Goal: Transaction & Acquisition: Purchase product/service

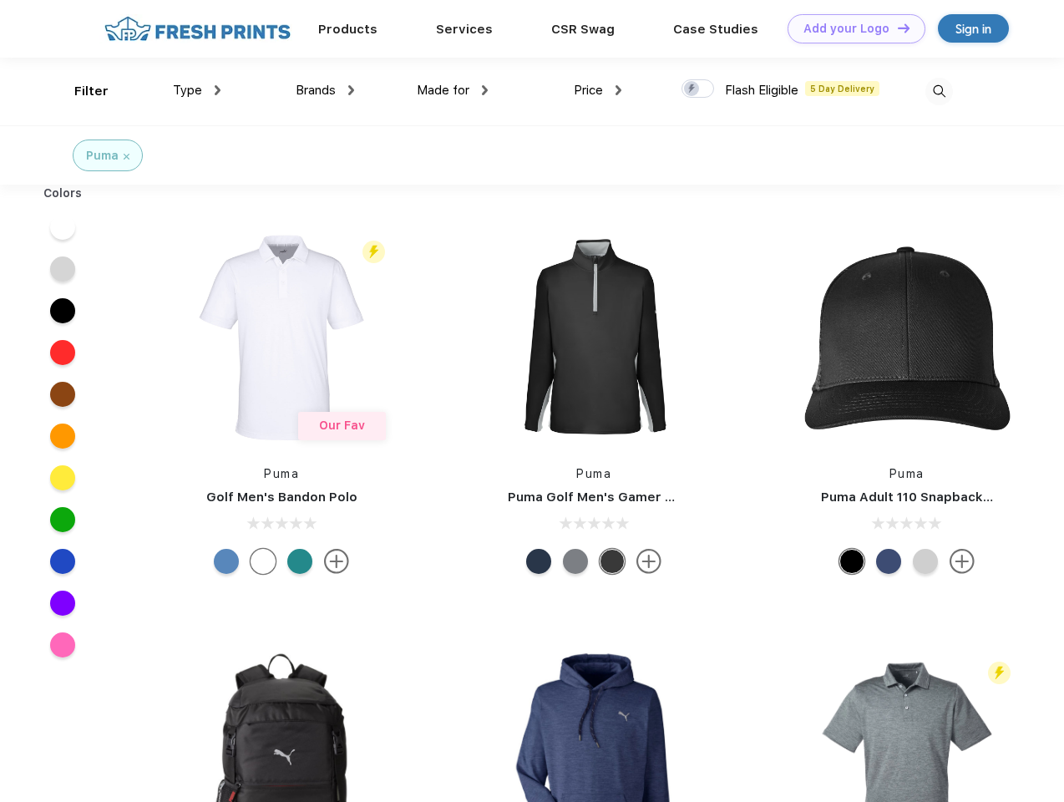
click at [850, 28] on link "Add your Logo Design Tool" at bounding box center [857, 28] width 138 height 29
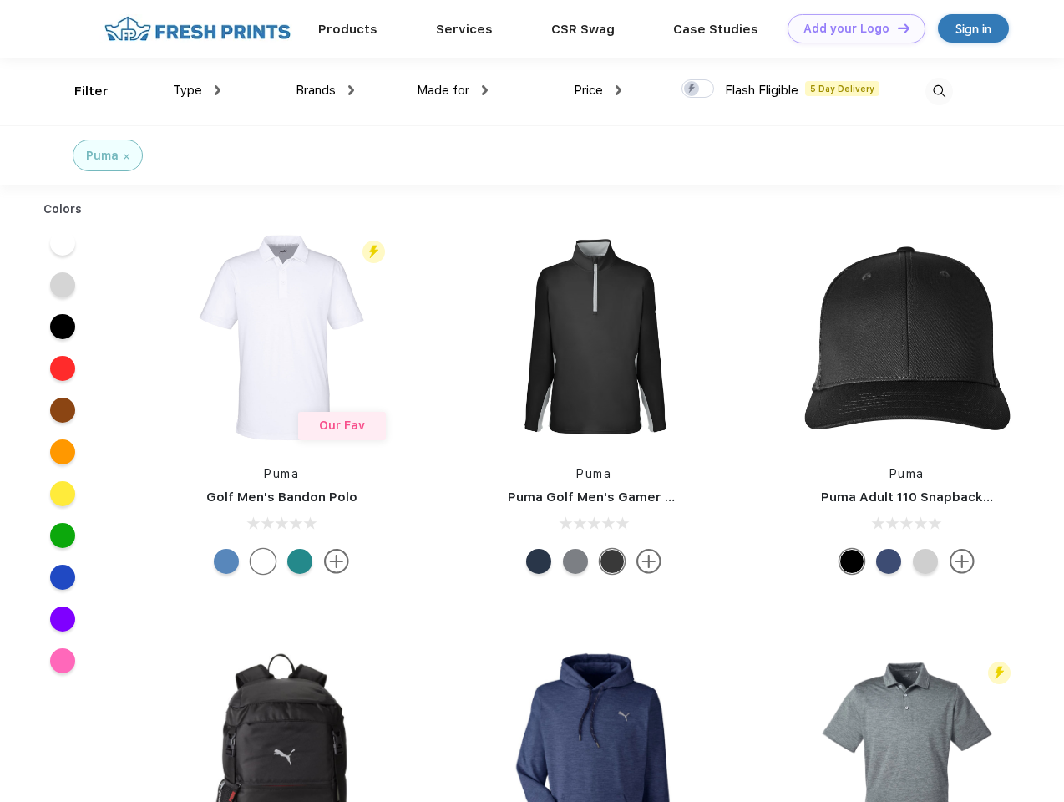
click at [0, 0] on div "Design Tool" at bounding box center [0, 0] width 0 height 0
click at [896, 28] on link "Add your Logo Design Tool" at bounding box center [857, 28] width 138 height 29
click at [80, 91] on div "Filter" at bounding box center [91, 91] width 34 height 19
click at [197, 90] on span "Type" at bounding box center [187, 90] width 29 height 15
click at [325, 90] on span "Brands" at bounding box center [316, 90] width 40 height 15
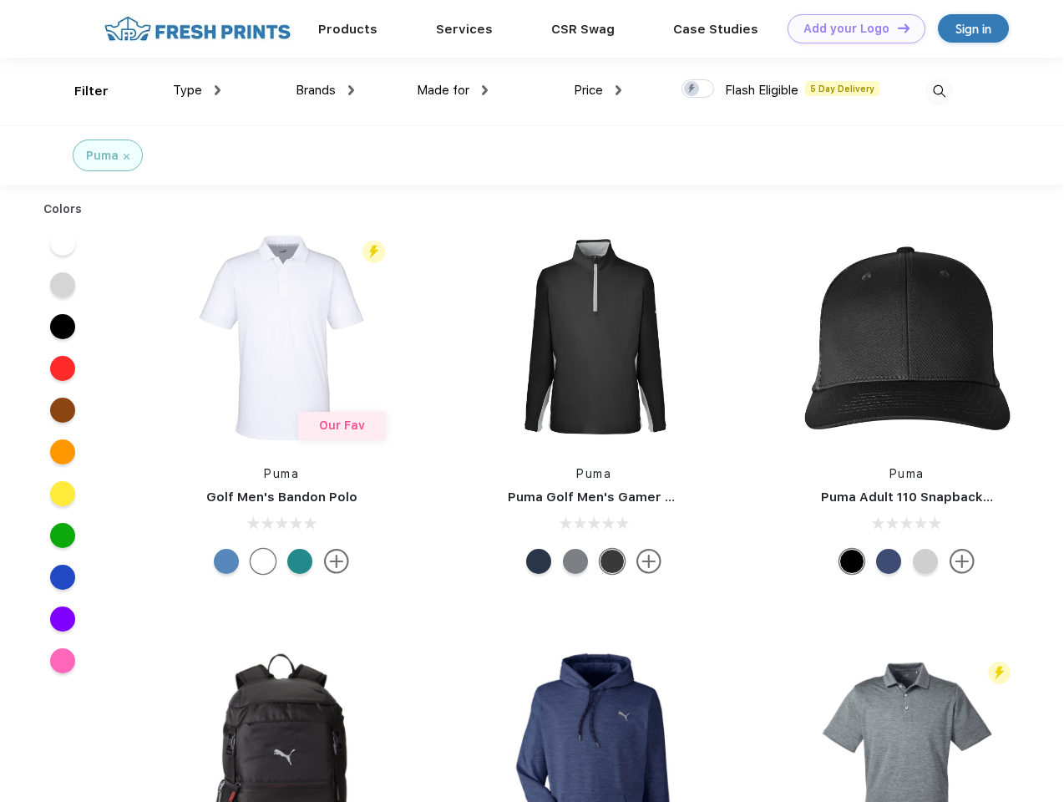
click at [453, 90] on span "Made for" at bounding box center [443, 90] width 53 height 15
click at [598, 90] on span "Price" at bounding box center [588, 90] width 29 height 15
click at [698, 89] on div at bounding box center [698, 88] width 33 height 18
click at [693, 89] on input "checkbox" at bounding box center [687, 84] width 11 height 11
click at [939, 91] on img at bounding box center [940, 92] width 28 height 28
